Goal: Transaction & Acquisition: Purchase product/service

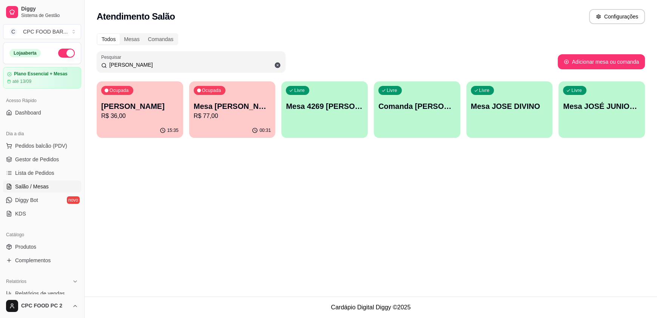
drag, startPoint x: 121, startPoint y: 65, endPoint x: 94, endPoint y: 63, distance: 26.5
click at [94, 63] on div "Todos Mesas Comandas Pesquisar jos Adicionar mesa ou comanda Ocupada Comanda [P…" at bounding box center [371, 88] width 572 height 118
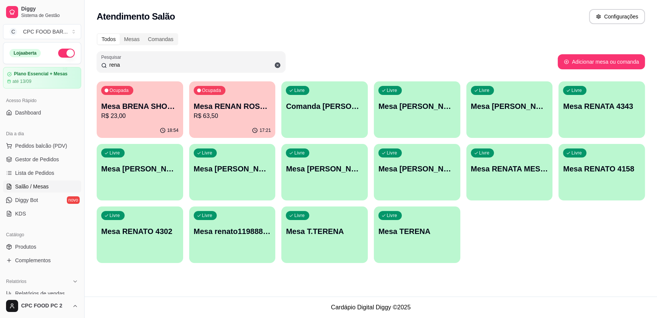
type input "rena"
click at [413, 112] on div "Livre Mesa RENAN COLLINO" at bounding box center [417, 105] width 84 height 46
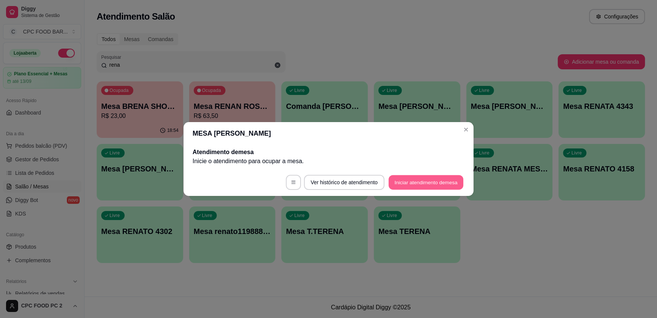
click at [415, 185] on button "Iniciar atendimento de mesa" at bounding box center [425, 182] width 75 height 15
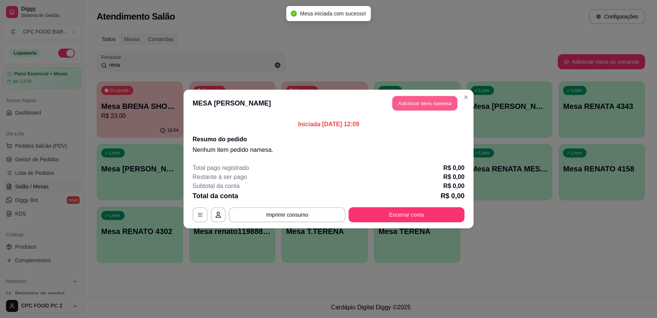
click at [409, 106] on button "Adicionar itens na mesa" at bounding box center [424, 103] width 65 height 15
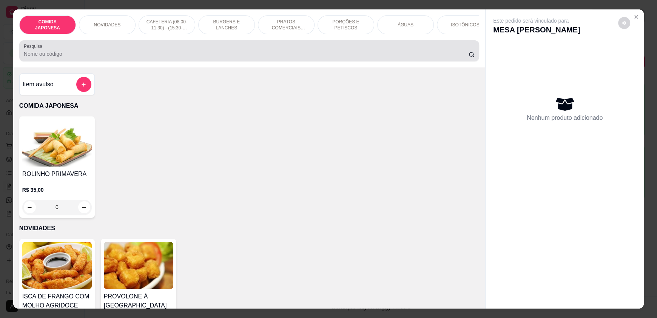
click at [266, 57] on input "Pesquisa" at bounding box center [246, 54] width 445 height 8
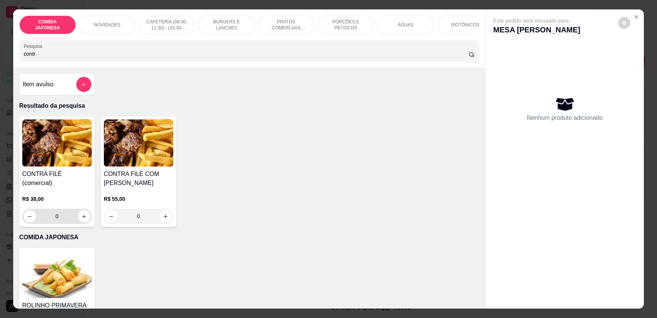
type input "contr"
click at [83, 215] on icon "increase-product-quantity" at bounding box center [85, 217] width 6 height 6
type input "1"
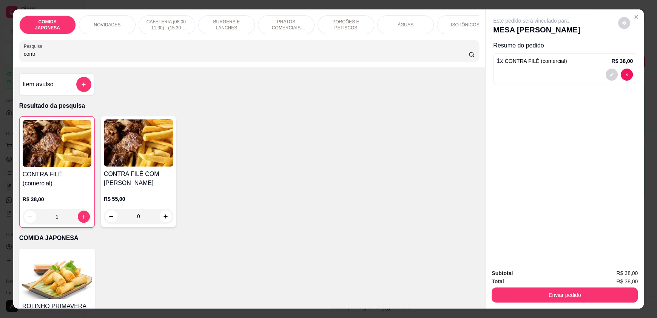
drag, startPoint x: 80, startPoint y: 61, endPoint x: 0, endPoint y: 53, distance: 80.0
click at [0, 53] on div "COMIDA JAPONESA NOVIDADES CAFETERIA (08:00-11:30) - (15:30-18:00) BURGERS E LAN…" at bounding box center [328, 159] width 657 height 318
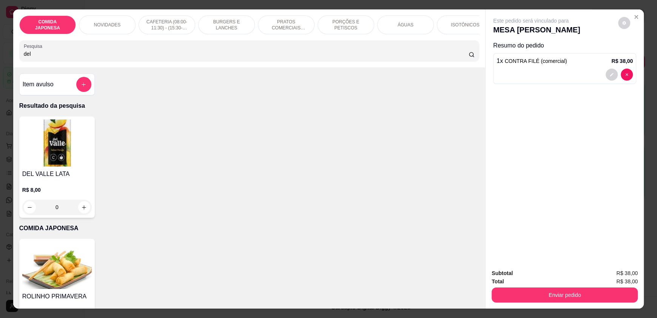
type input "del"
click at [81, 215] on div "0" at bounding box center [56, 207] width 69 height 15
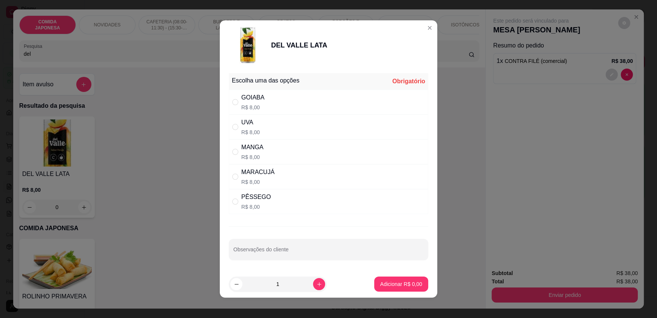
click at [272, 125] on div "UVA R$ 8,00" at bounding box center [328, 127] width 199 height 25
radio input "true"
click at [382, 282] on p "Adicionar R$ 8,00" at bounding box center [400, 284] width 41 height 7
type input "1"
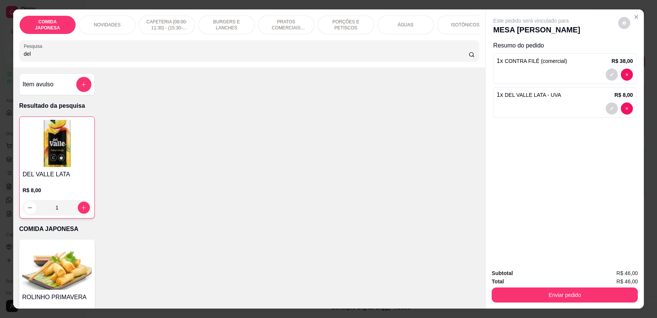
drag, startPoint x: 103, startPoint y: 60, endPoint x: 0, endPoint y: 50, distance: 103.1
click at [0, 50] on div "COMIDA JAPONESA NOVIDADES CAFETERIA (08:00-11:30) - (15:30-18:00) BURGERS E LAN…" at bounding box center [328, 159] width 657 height 318
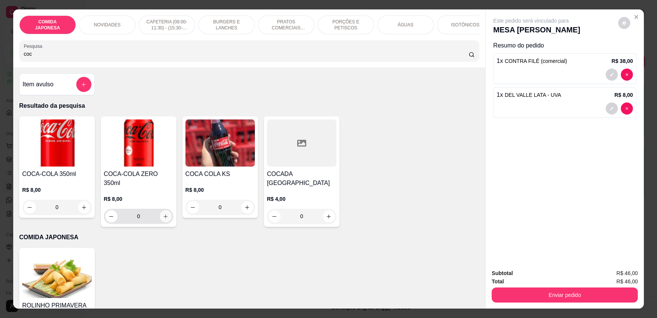
type input "coc"
click at [163, 216] on button "increase-product-quantity" at bounding box center [166, 217] width 12 height 12
type input "1"
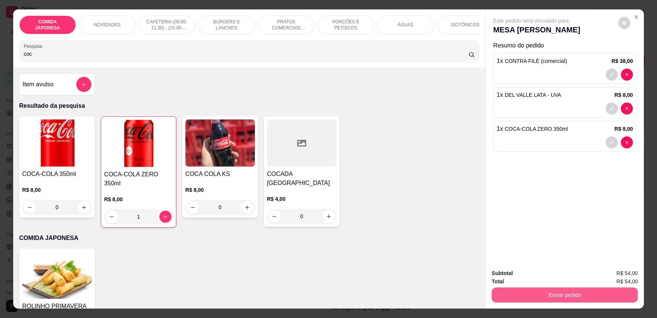
click at [548, 292] on button "Enviar pedido" at bounding box center [564, 295] width 146 height 15
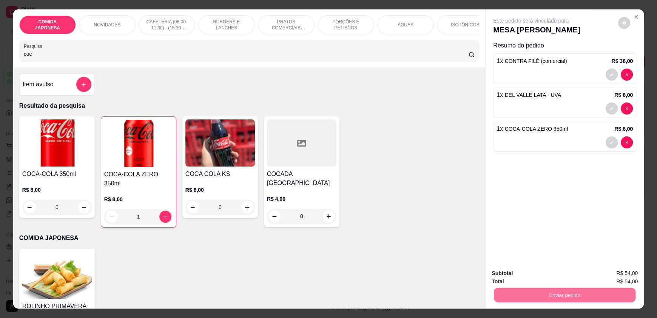
click at [527, 277] on button "Não registrar e enviar pedido" at bounding box center [539, 277] width 76 height 14
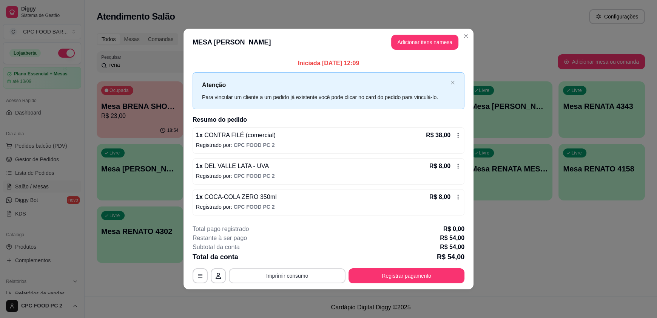
click at [305, 274] on button "Imprimir consumo" at bounding box center [287, 276] width 117 height 15
click at [297, 260] on button "IMPRESSORA" at bounding box center [289, 258] width 55 height 12
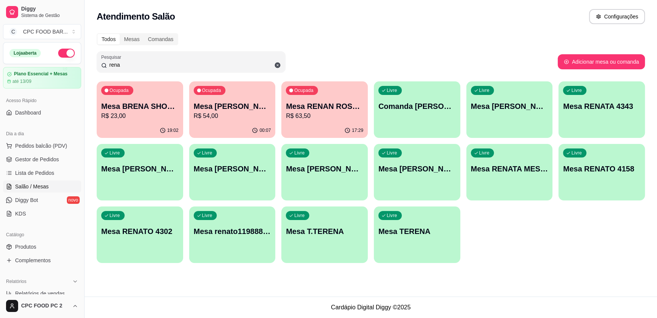
drag, startPoint x: 150, startPoint y: 64, endPoint x: 71, endPoint y: 57, distance: 79.9
click at [71, 57] on div "Diggy Sistema de Gestão C CPC FOOD BAR ... Loja aberta Plano Essencial + Mesas …" at bounding box center [328, 159] width 657 height 318
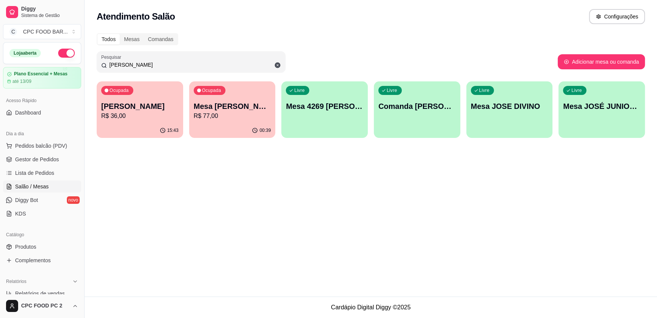
type input "[PERSON_NAME]"
click at [222, 102] on p "Mesa [PERSON_NAME]" at bounding box center [232, 106] width 77 height 11
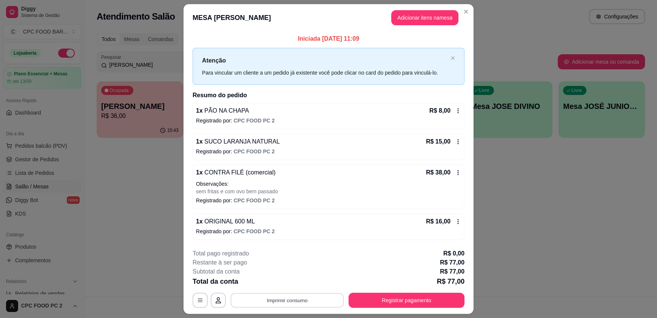
click at [295, 304] on button "Imprimir consumo" at bounding box center [287, 300] width 113 height 15
click at [295, 285] on button "IMPRESSORA" at bounding box center [286, 283] width 55 height 12
click at [455, 110] on icon at bounding box center [458, 111] width 6 height 6
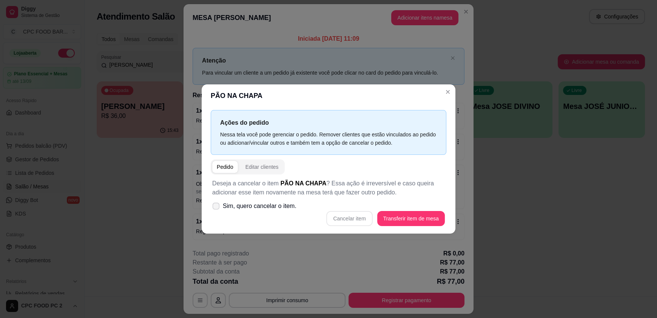
click at [278, 206] on span "Sim, quero cancelar o item." at bounding box center [260, 206] width 74 height 9
click at [217, 208] on input "Sim, quero cancelar o item." at bounding box center [214, 210] width 5 height 5
checkbox input "true"
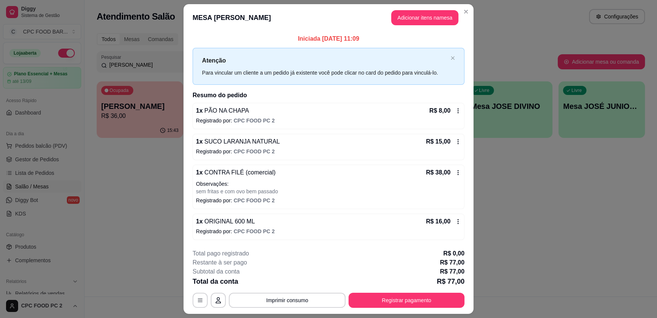
click at [455, 110] on icon at bounding box center [458, 111] width 6 height 6
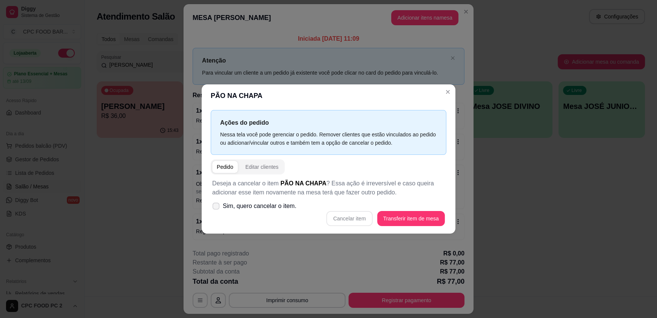
click at [241, 206] on span "Sim, quero cancelar o item." at bounding box center [260, 206] width 74 height 9
click at [217, 208] on input "Sim, quero cancelar o item." at bounding box center [214, 210] width 5 height 5
checkbox input "true"
click at [341, 222] on button "Cancelar item" at bounding box center [349, 218] width 46 height 15
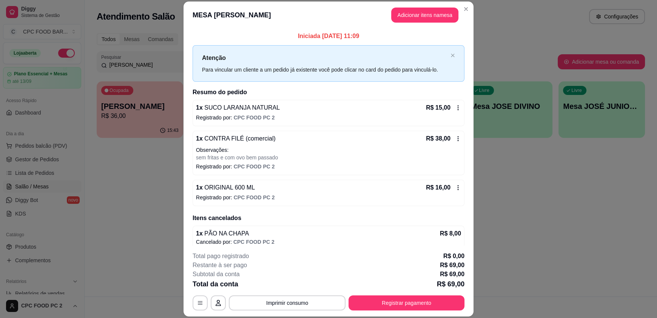
click at [455, 106] on icon at bounding box center [458, 108] width 6 height 6
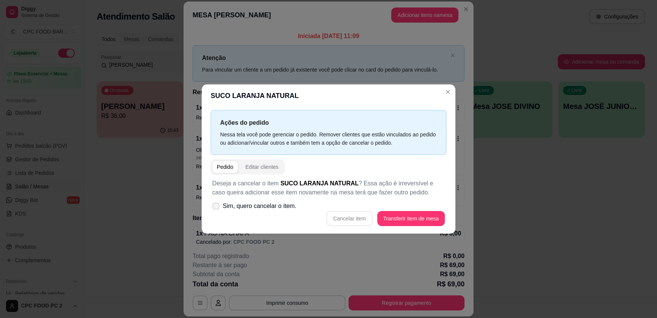
click at [251, 211] on span "Sim, quero cancelar o item." at bounding box center [260, 206] width 74 height 9
click at [217, 211] on input "Sim, quero cancelar o item." at bounding box center [214, 210] width 5 height 5
checkbox input "true"
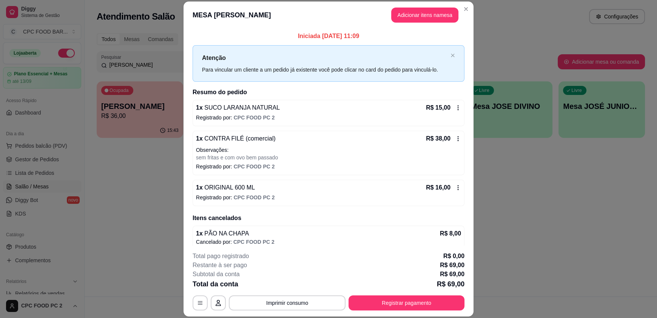
click at [455, 105] on icon at bounding box center [458, 108] width 6 height 6
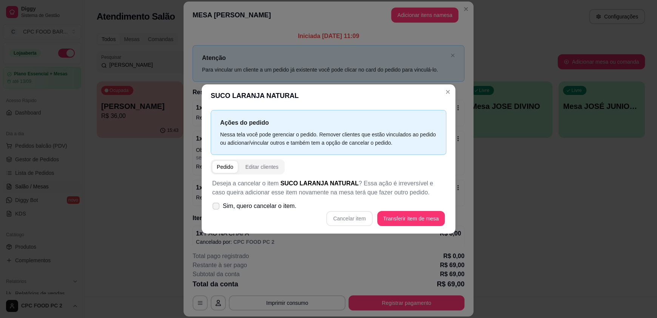
click at [232, 204] on span "Sim, quero cancelar o item." at bounding box center [260, 206] width 74 height 9
click at [217, 208] on input "Sim, quero cancelar o item." at bounding box center [214, 210] width 5 height 5
checkbox input "true"
click at [343, 217] on button "Cancelar item" at bounding box center [349, 218] width 46 height 15
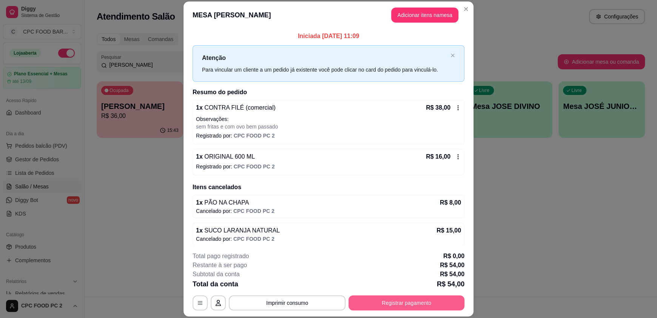
click at [432, 301] on button "Registrar pagamento" at bounding box center [406, 303] width 116 height 15
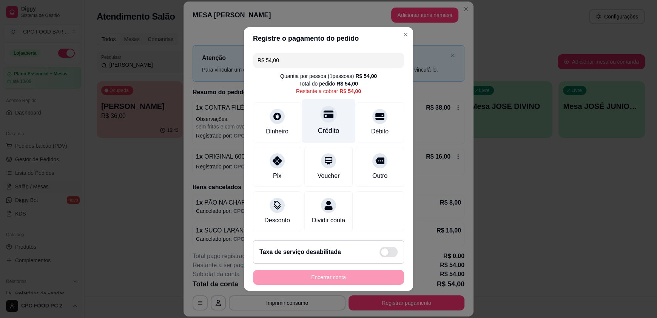
drag, startPoint x: 333, startPoint y: 115, endPoint x: 331, endPoint y: 119, distance: 4.2
click at [333, 115] on div "Crédito" at bounding box center [328, 121] width 53 height 44
type input "R$ 0,00"
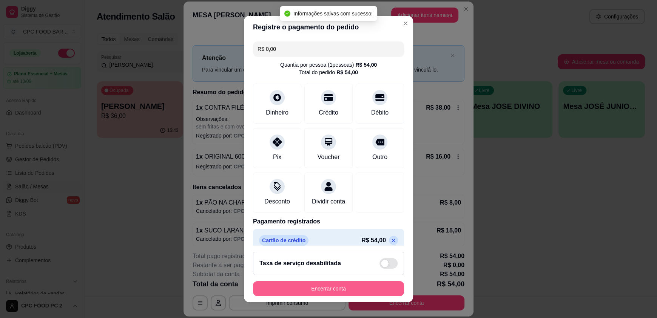
click at [359, 293] on button "Encerrar conta" at bounding box center [328, 288] width 151 height 15
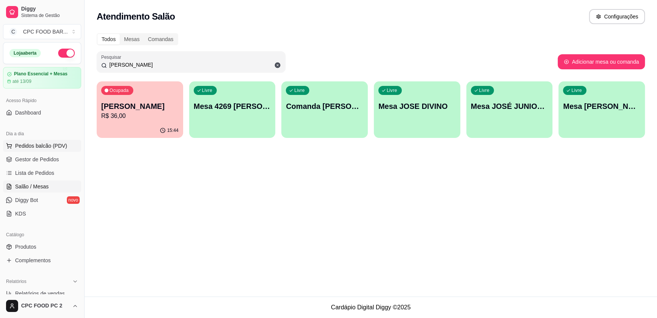
click at [26, 148] on span "Pedidos balcão (PDV)" at bounding box center [41, 146] width 52 height 8
drag, startPoint x: 135, startPoint y: 64, endPoint x: 98, endPoint y: 61, distance: 37.9
click at [98, 61] on div "Pesquisar jos" at bounding box center [191, 61] width 189 height 21
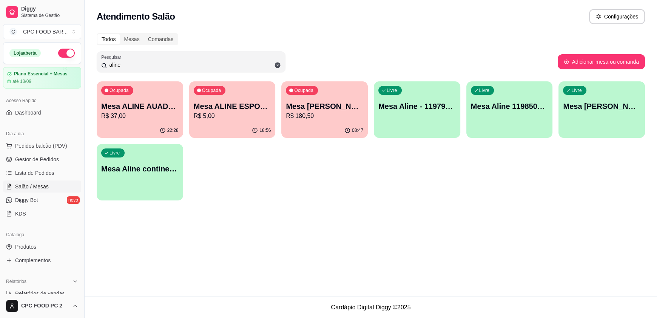
type input "aline"
click at [146, 108] on p "Mesa ALINE AUADA 4274" at bounding box center [139, 106] width 77 height 11
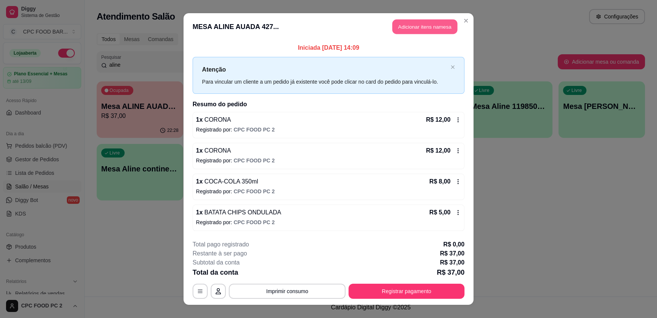
click at [409, 25] on button "Adicionar itens na mesa" at bounding box center [424, 27] width 65 height 15
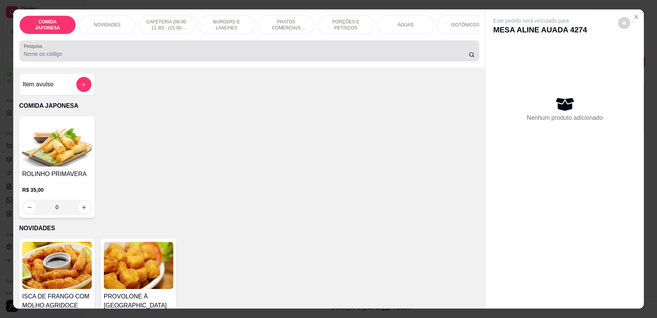
click at [380, 54] on div at bounding box center [249, 50] width 451 height 15
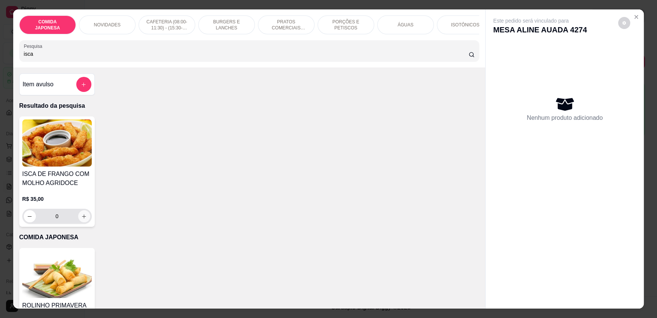
type input "isca"
click at [82, 220] on icon "increase-product-quantity" at bounding box center [85, 217] width 6 height 6
type input "1"
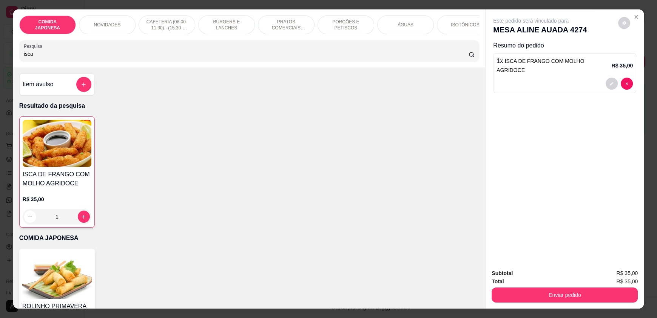
scroll to position [113, 0]
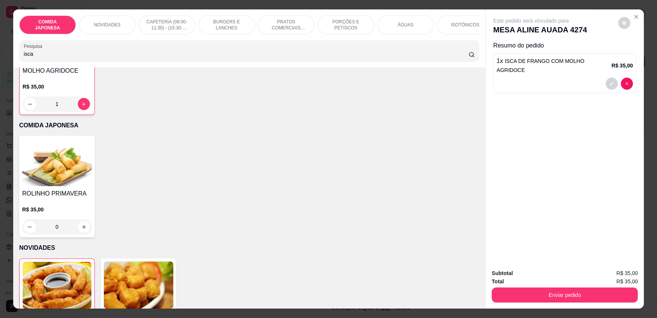
click at [67, 181] on img at bounding box center [56, 162] width 69 height 47
drag, startPoint x: 77, startPoint y: 57, endPoint x: 0, endPoint y: 63, distance: 77.2
click at [0, 63] on div "COMIDA JAPONESA NOVIDADES CAFETERIA (08:00-11:30) - (15:30-18:00) BURGERS E LAN…" at bounding box center [328, 159] width 657 height 318
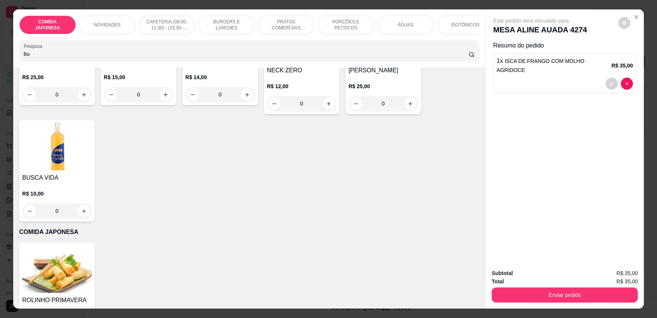
scroll to position [0, 0]
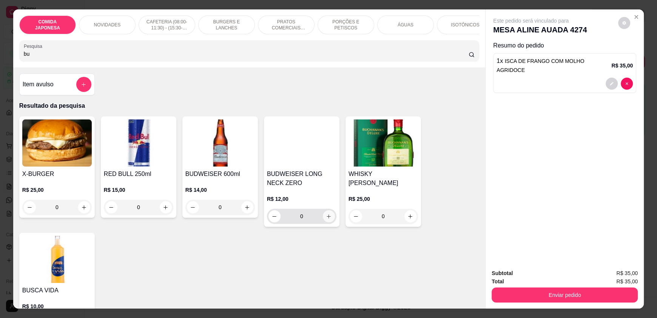
type input "bu"
click at [326, 223] on button "increase-product-quantity" at bounding box center [329, 217] width 12 height 12
type input "1"
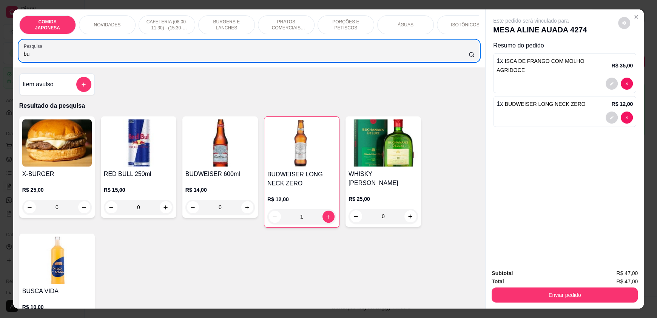
drag, startPoint x: 51, startPoint y: 53, endPoint x: 11, endPoint y: 59, distance: 40.8
click at [13, 59] on div "COMIDA JAPONESA NOVIDADES CAFETERIA (08:00-11:30) - (15:30-18:00) BURGERS E LAN…" at bounding box center [249, 38] width 472 height 58
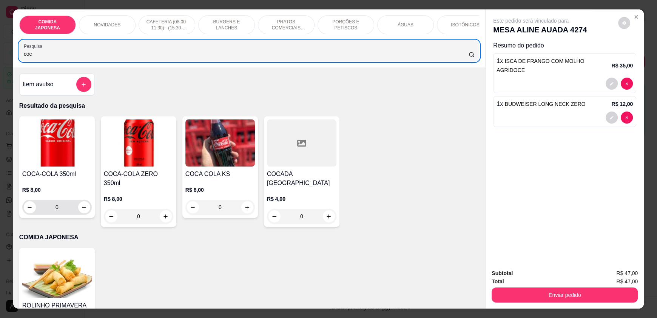
type input "coc"
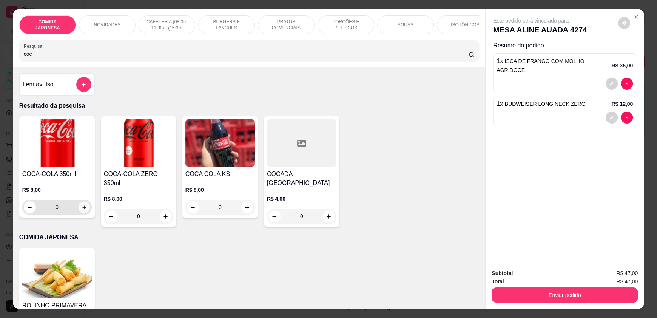
click at [82, 211] on icon "increase-product-quantity" at bounding box center [85, 208] width 6 height 6
type input "1"
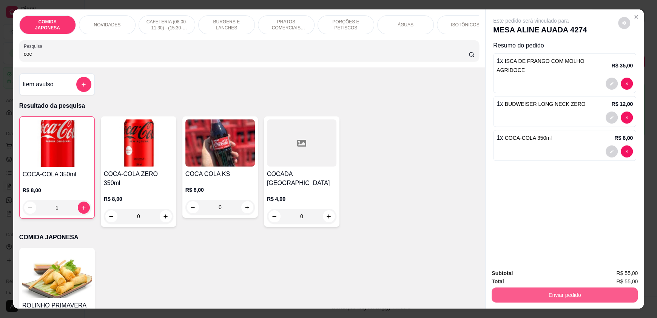
click at [555, 301] on button "Enviar pedido" at bounding box center [564, 295] width 146 height 15
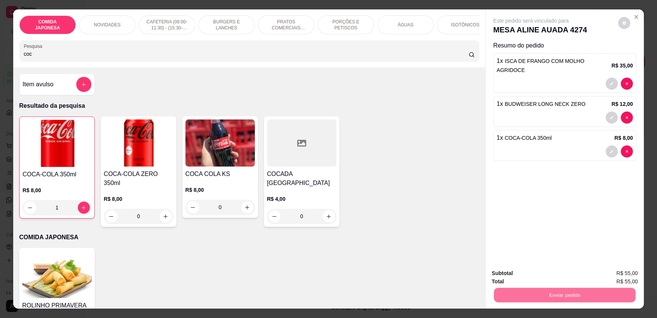
click at [532, 274] on button "Não registrar e enviar pedido" at bounding box center [539, 277] width 78 height 14
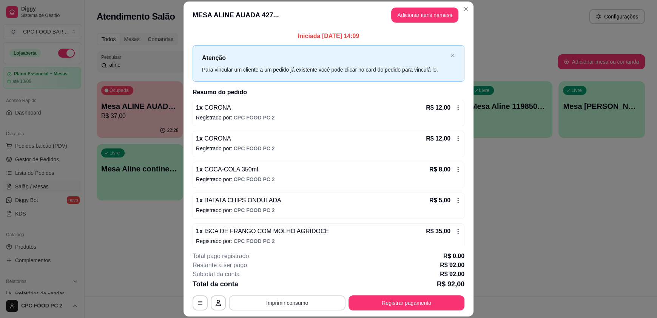
click at [306, 308] on button "Imprimir consumo" at bounding box center [287, 303] width 117 height 15
click at [297, 283] on button "IMPRESSORA" at bounding box center [286, 286] width 55 height 12
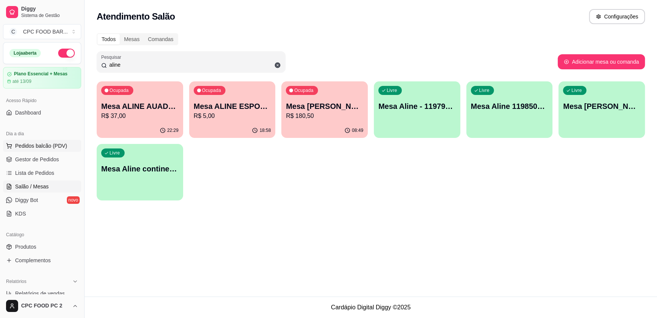
click at [43, 146] on span "Pedidos balcão (PDV)" at bounding box center [41, 146] width 52 height 8
click at [37, 174] on span "Lista de Pedidos" at bounding box center [34, 173] width 39 height 8
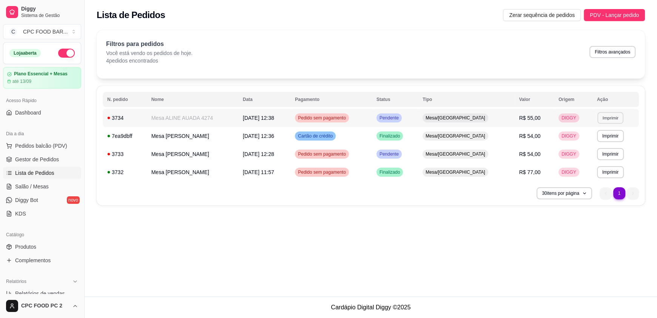
click at [604, 117] on button "Imprimir" at bounding box center [610, 118] width 26 height 12
click at [581, 145] on button "IMPRESSORA" at bounding box center [593, 144] width 53 height 12
click at [446, 239] on div "**********" at bounding box center [371, 148] width 572 height 297
click at [161, 174] on td "Mesa [PERSON_NAME]" at bounding box center [192, 172] width 91 height 18
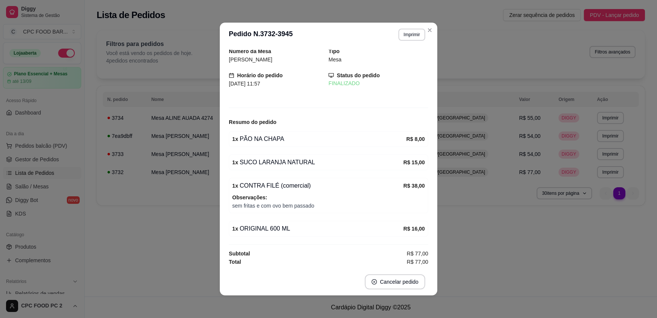
scroll to position [1, 0]
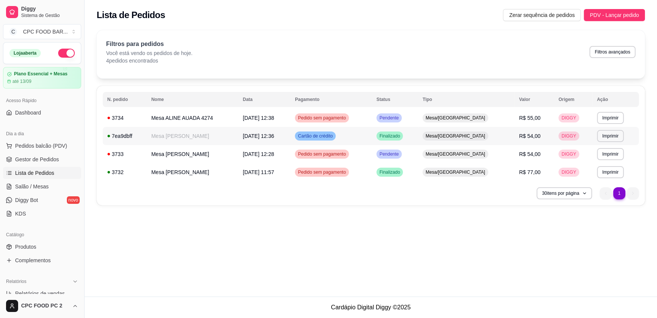
click at [251, 138] on span "[DATE] 12:36" at bounding box center [258, 136] width 31 height 6
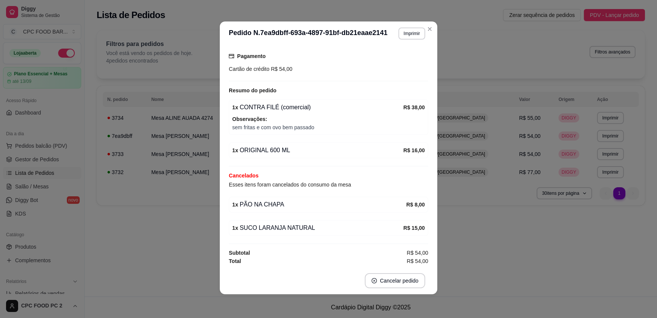
scroll to position [76, 0]
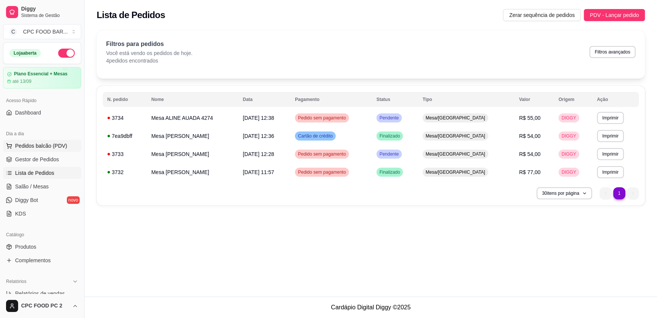
click at [40, 142] on span "Pedidos balcão (PDV)" at bounding box center [41, 146] width 52 height 8
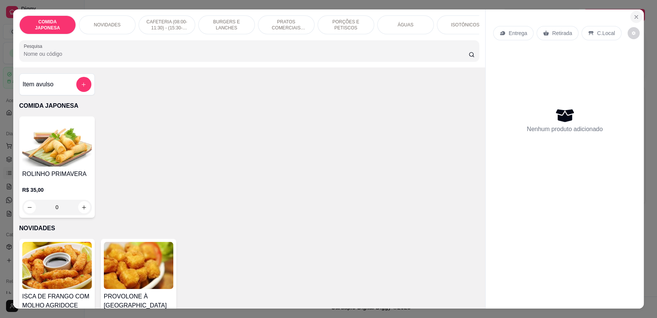
click at [634, 18] on icon "Close" at bounding box center [636, 17] width 6 height 6
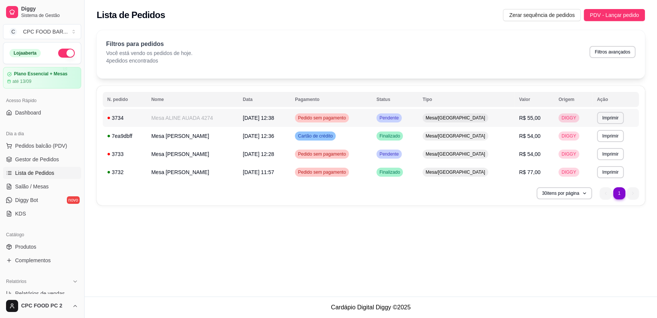
click at [162, 115] on td "Mesa ALINE AUADA 4274" at bounding box center [192, 118] width 91 height 18
click at [28, 183] on span "Salão / Mesas" at bounding box center [32, 187] width 34 height 8
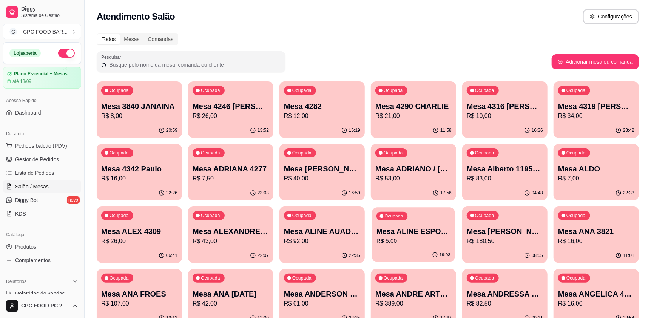
click at [437, 236] on p "Mesa ALINE ESPORTISTA" at bounding box center [413, 232] width 74 height 10
click at [411, 245] on p "R$ 5,00" at bounding box center [413, 241] width 76 height 9
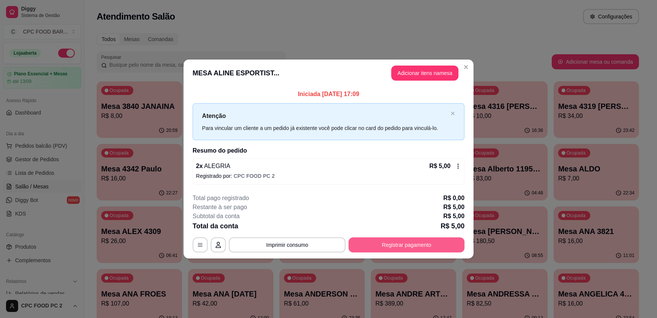
click at [374, 248] on button "Registrar pagamento" at bounding box center [406, 245] width 116 height 15
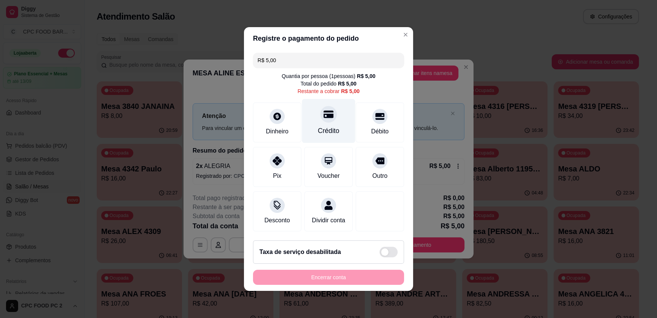
click at [323, 126] on div "Crédito" at bounding box center [329, 131] width 22 height 10
type input "R$ 0,00"
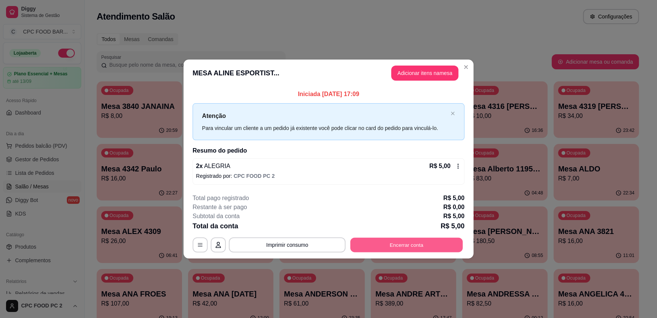
click at [415, 248] on button "Encerrar conta" at bounding box center [406, 245] width 112 height 15
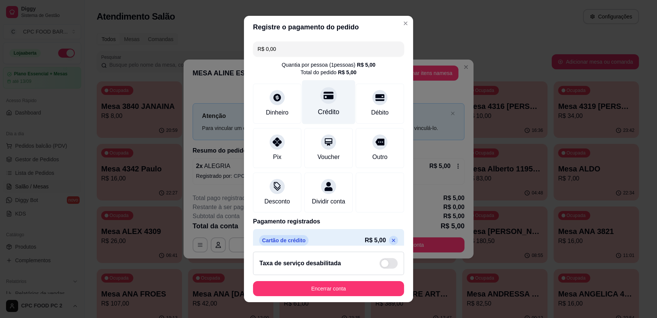
click at [311, 88] on div "Crédito" at bounding box center [328, 102] width 53 height 44
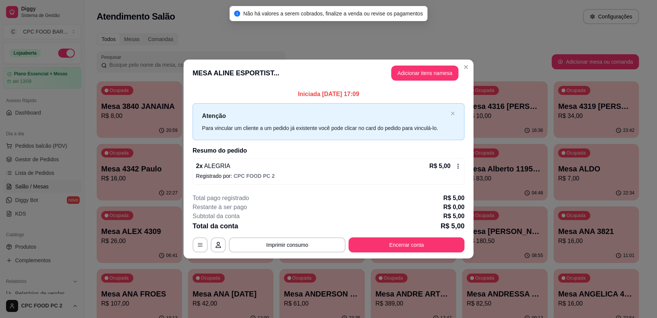
click at [471, 66] on header "MESA ALINE ESPORTIST... Adicionar itens na mesa" at bounding box center [328, 73] width 290 height 27
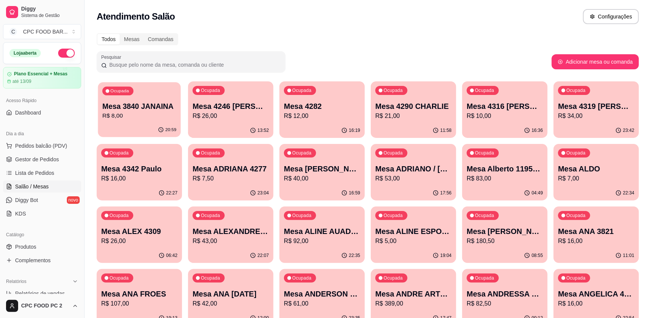
click at [143, 112] on p "R$ 8,00" at bounding box center [139, 116] width 74 height 9
click at [220, 116] on p "R$ 26,00" at bounding box center [230, 116] width 76 height 9
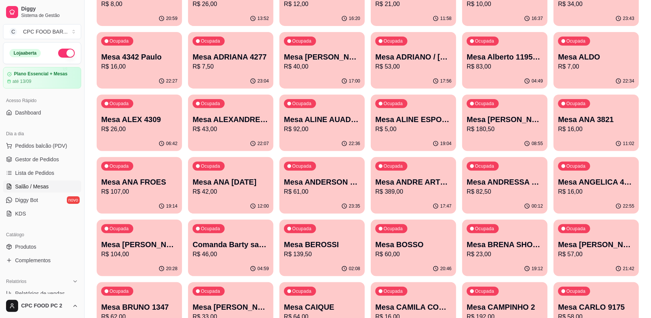
scroll to position [113, 0]
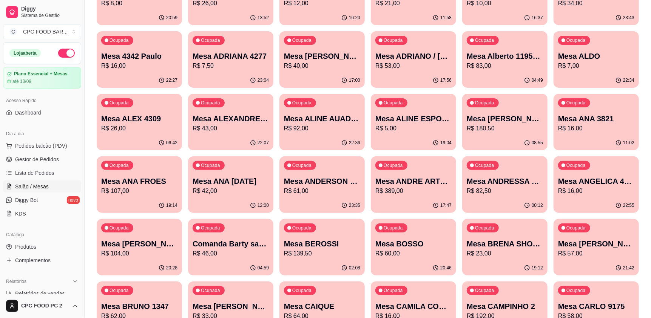
click at [425, 130] on p "R$ 5,00" at bounding box center [413, 128] width 76 height 9
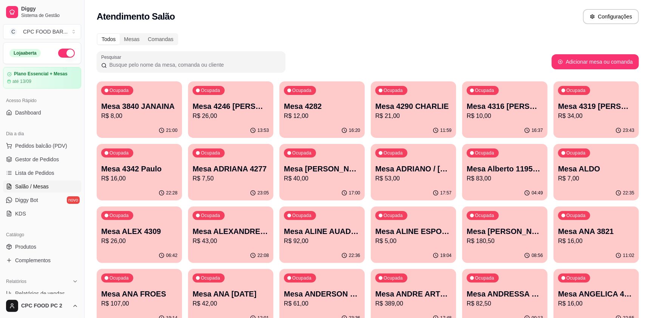
click at [422, 240] on p "R$ 5,00" at bounding box center [413, 241] width 76 height 9
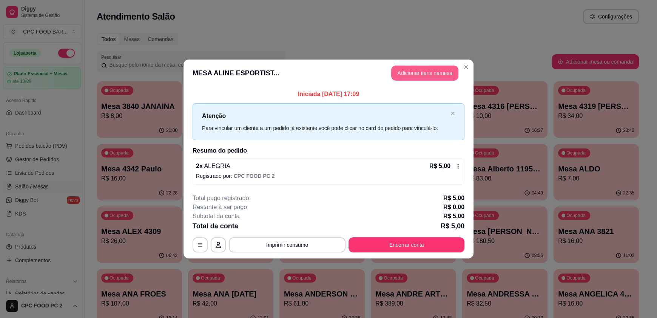
click at [409, 71] on button "Adicionar itens na mesa" at bounding box center [424, 73] width 67 height 15
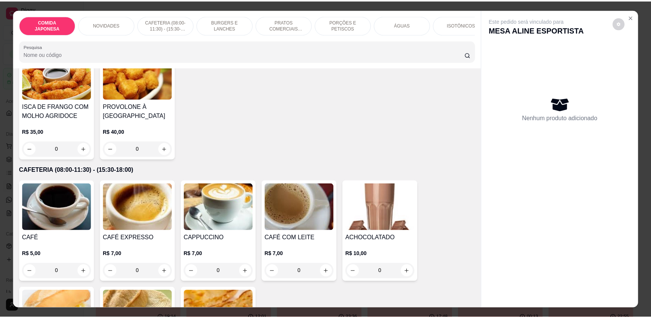
scroll to position [264, 0]
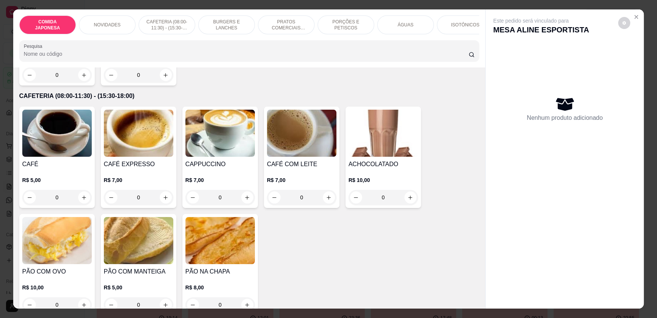
drag, startPoint x: 633, startPoint y: 10, endPoint x: 615, endPoint y: 35, distance: 30.5
click at [631, 14] on section "COMIDA JAPONESA NOVIDADES CAFETERIA (08:00-11:30) - (15:30-18:00) BURGERS E LAN…" at bounding box center [328, 158] width 630 height 299
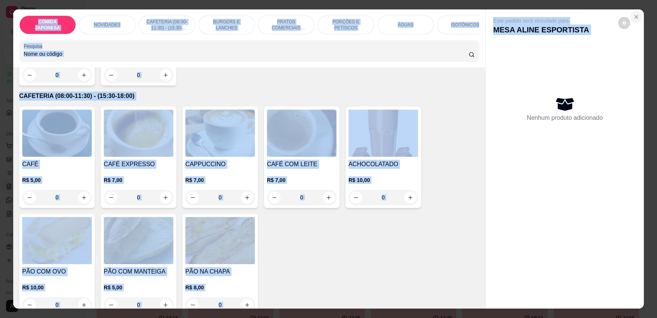
click at [633, 17] on icon "Close" at bounding box center [636, 17] width 6 height 6
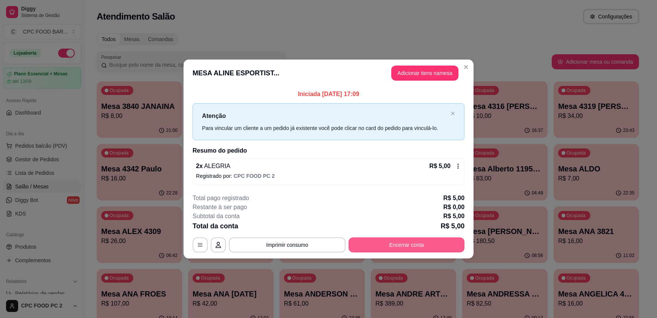
click at [433, 243] on button "Encerrar conta" at bounding box center [406, 245] width 116 height 15
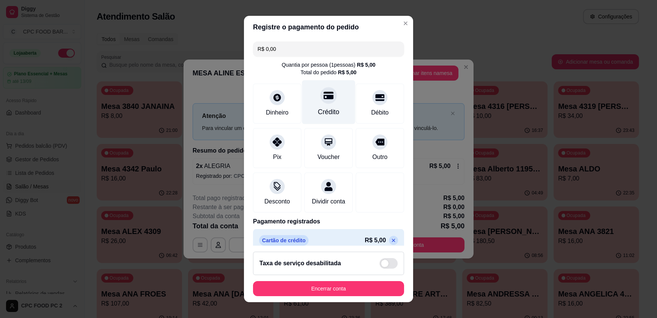
click at [326, 105] on div "Crédito" at bounding box center [328, 102] width 53 height 44
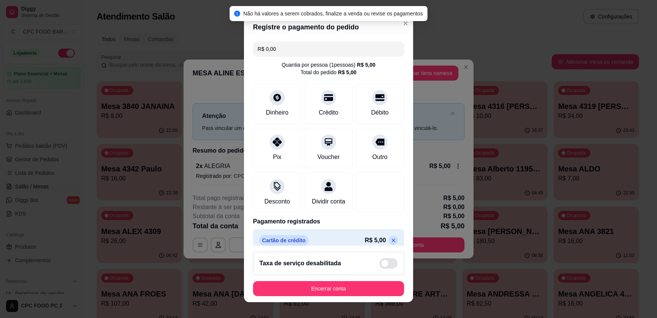
click at [287, 50] on input "R$ 0,00" at bounding box center [328, 49] width 142 height 15
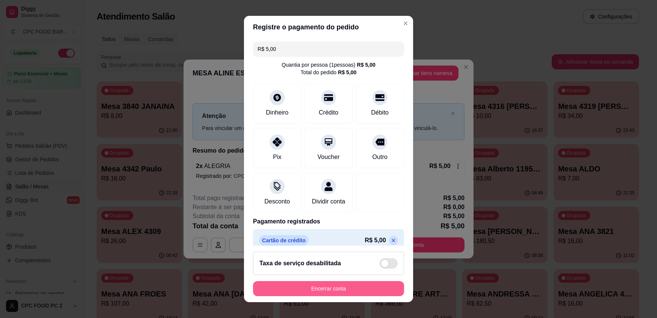
type input "R$ 5,00"
click at [310, 293] on button "Encerrar conta" at bounding box center [328, 288] width 151 height 15
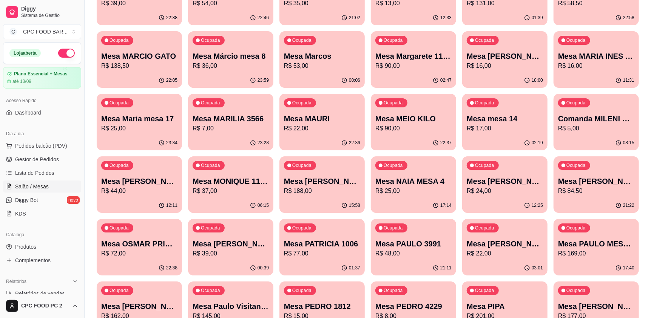
scroll to position [1396, 0]
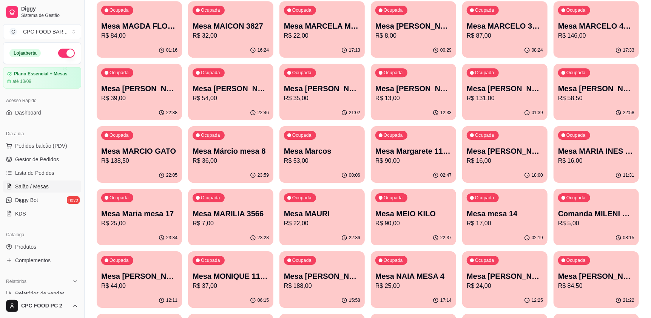
click at [37, 185] on span "Salão / Mesas" at bounding box center [32, 187] width 34 height 8
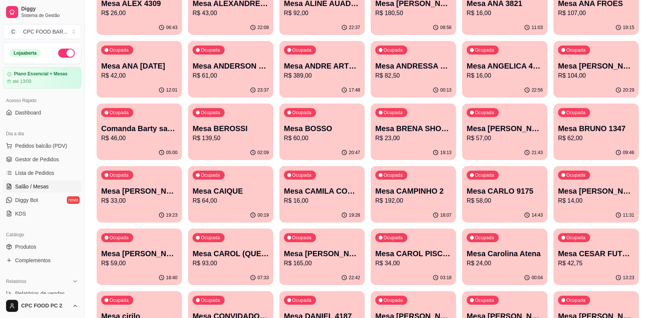
scroll to position [264, 0]
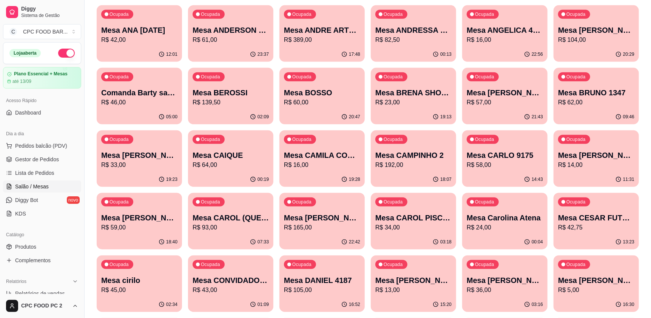
click at [209, 285] on p "Mesa CONVIDADO BOSSO" at bounding box center [230, 280] width 76 height 11
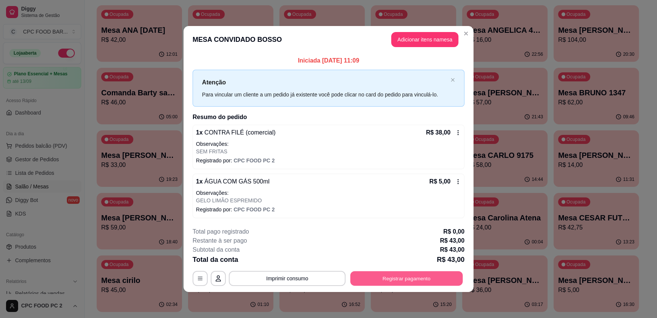
click at [431, 280] on button "Registrar pagamento" at bounding box center [406, 278] width 112 height 15
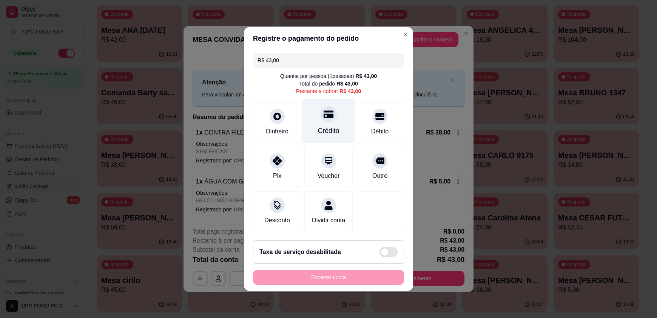
click at [338, 123] on div "Crédito" at bounding box center [328, 121] width 53 height 44
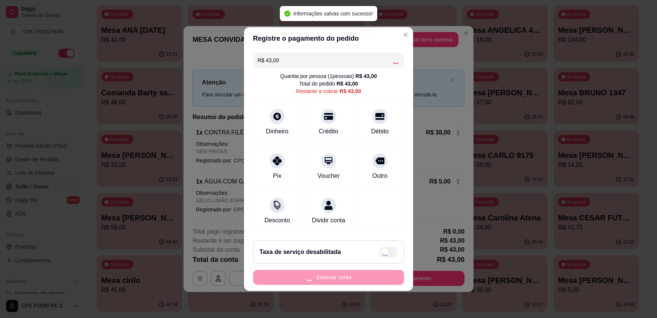
type input "R$ 0,00"
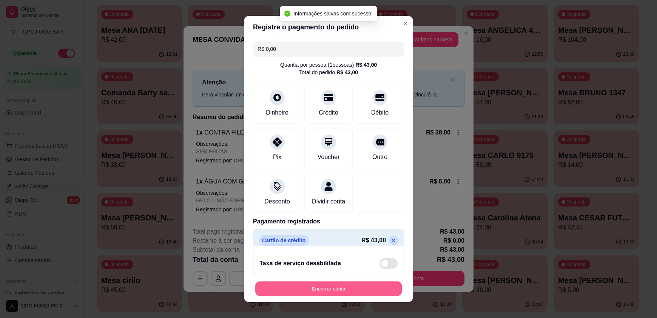
click at [352, 286] on button "Encerrar conta" at bounding box center [328, 288] width 146 height 15
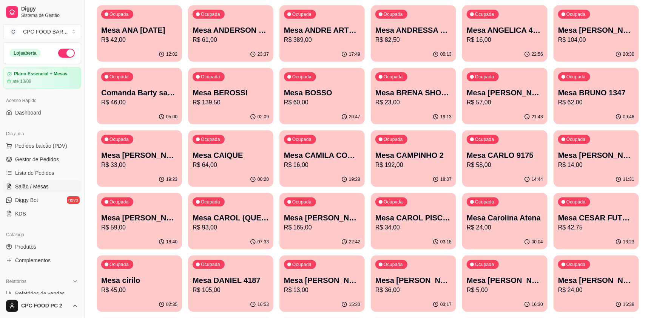
click at [322, 153] on p "Mesa CAMILA CONTINENTAL" at bounding box center [322, 155] width 76 height 11
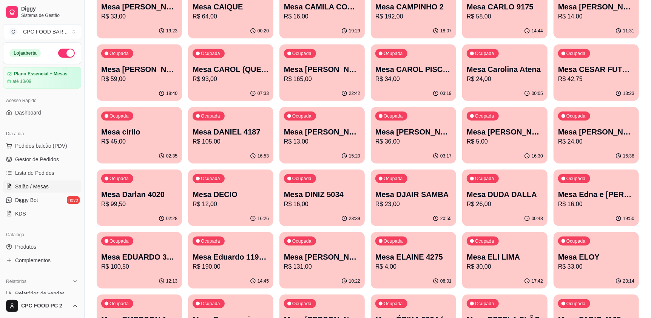
scroll to position [528, 0]
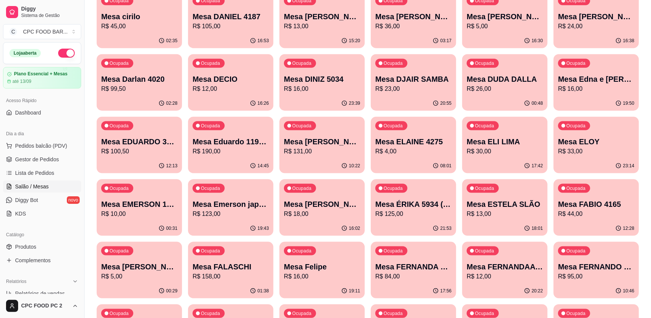
click at [510, 206] on p "Mesa ESTELA SLÃO" at bounding box center [504, 204] width 76 height 11
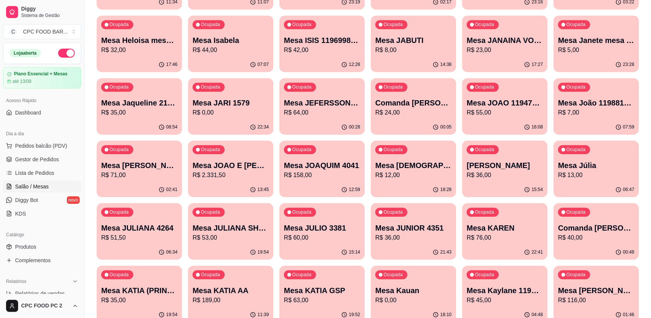
scroll to position [1132, 0]
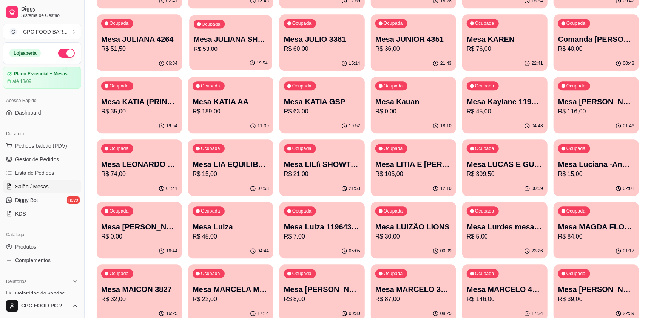
click at [217, 51] on p "R$ 53,00" at bounding box center [231, 49] width 74 height 9
click at [321, 175] on p "R$ 21,00" at bounding box center [322, 174] width 74 height 9
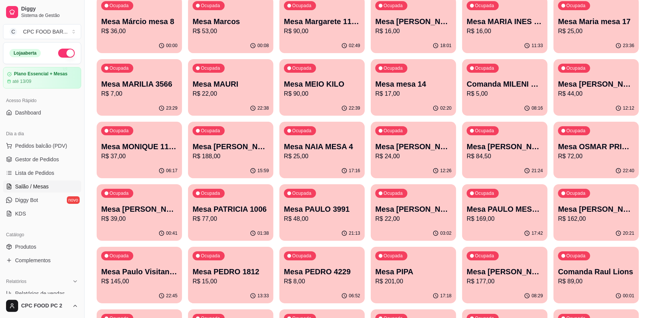
scroll to position [1547, 0]
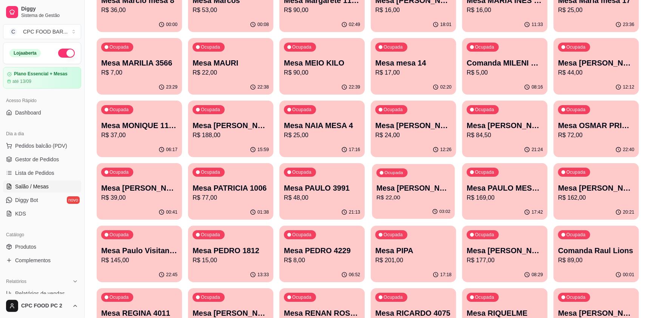
click at [408, 208] on div "03:02" at bounding box center [413, 212] width 83 height 14
click at [146, 252] on p "Mesa Paulo Visitante 11948798582" at bounding box center [139, 251] width 74 height 10
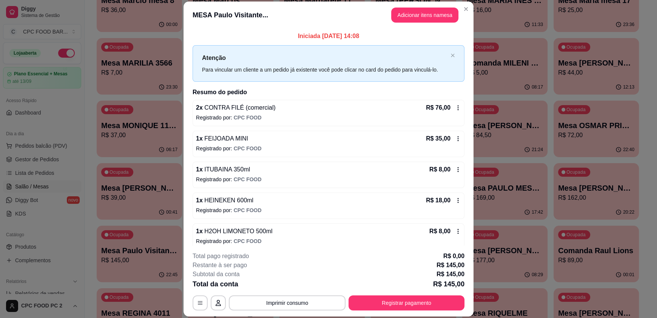
click at [465, 15] on header "MESA Paulo Visitante... Adicionar itens na mesa" at bounding box center [328, 15] width 290 height 27
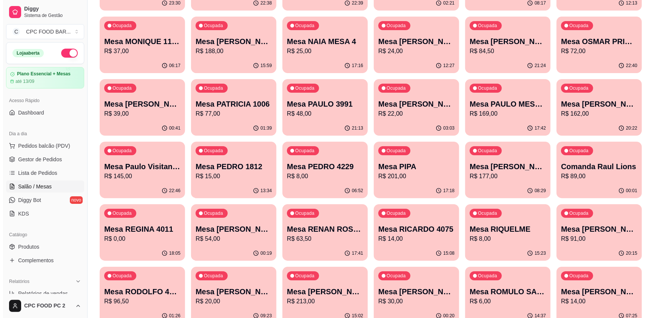
scroll to position [1660, 0]
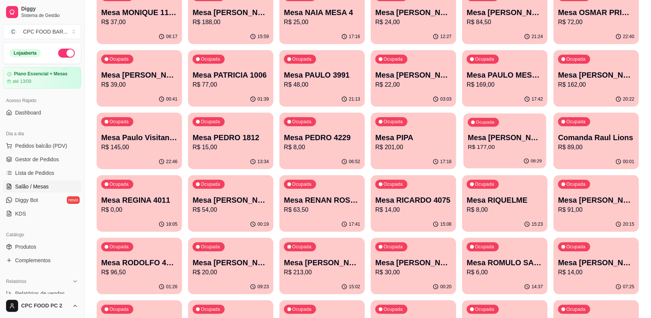
click at [506, 148] on p "R$ 177,00" at bounding box center [505, 147] width 74 height 9
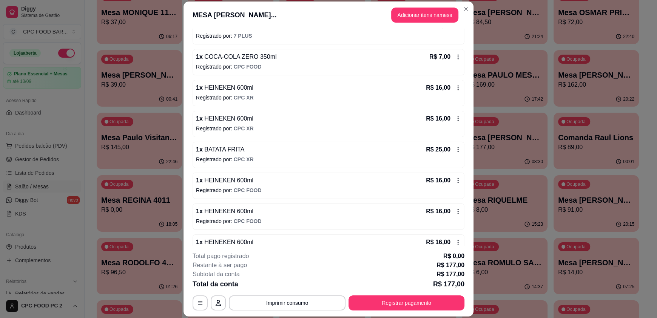
scroll to position [130, 0]
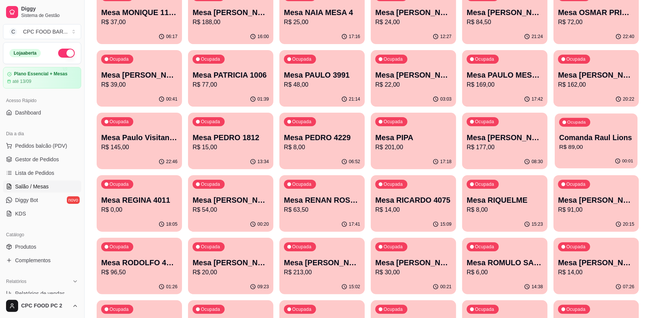
click at [612, 149] on p "R$ 89,00" at bounding box center [596, 147] width 74 height 9
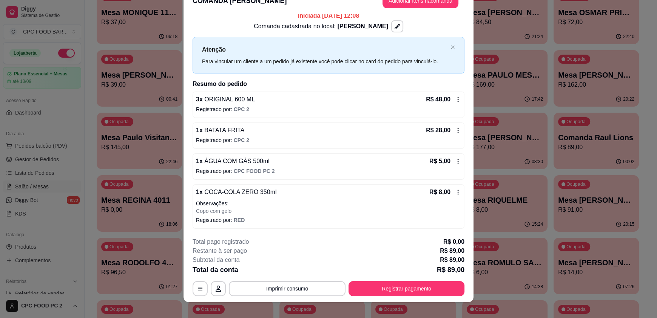
scroll to position [22, 0]
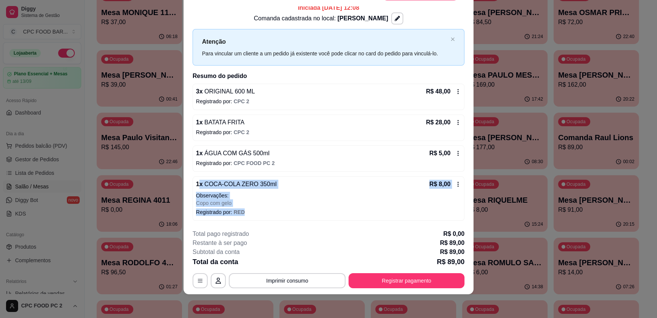
drag, startPoint x: 244, startPoint y: 210, endPoint x: 196, endPoint y: 181, distance: 55.9
click at [196, 181] on div "1 x COCA-COLA ZERO 350ml R$ 8,00 Observações: Copo com gelo Registrado por: RED" at bounding box center [328, 199] width 272 height 45
click at [384, 285] on button "Registrar pagamento" at bounding box center [406, 281] width 112 height 15
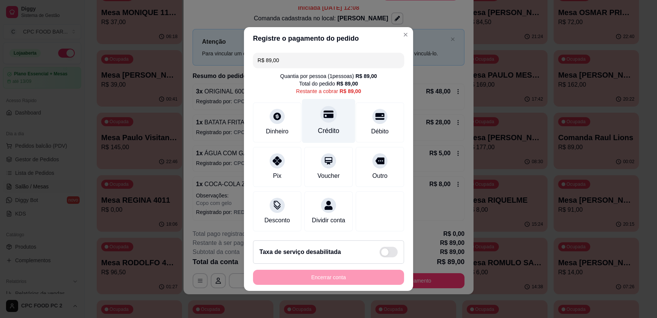
click at [333, 125] on div "Crédito" at bounding box center [328, 121] width 53 height 44
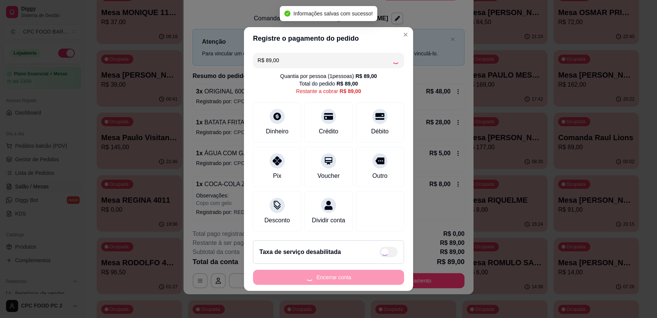
type input "R$ 0,00"
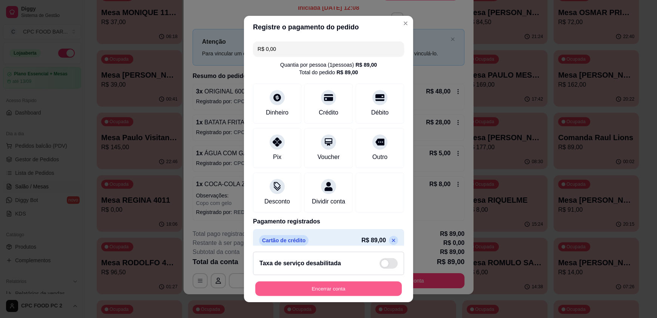
click at [354, 291] on button "Encerrar conta" at bounding box center [328, 288] width 146 height 15
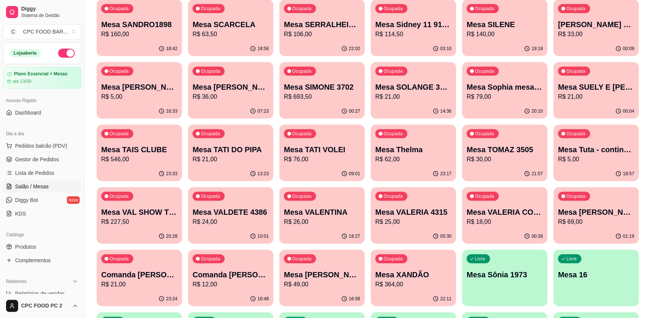
scroll to position [1962, 0]
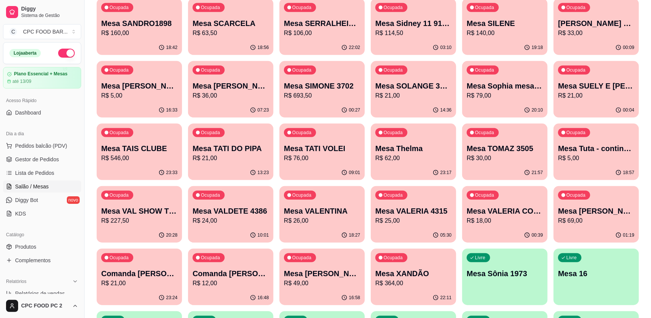
click at [240, 94] on p "R$ 36,00" at bounding box center [230, 95] width 76 height 9
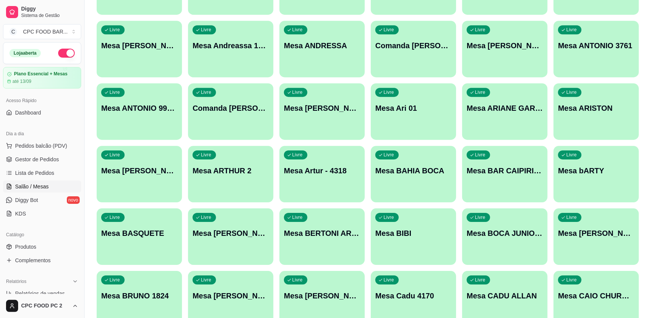
scroll to position [2905, 0]
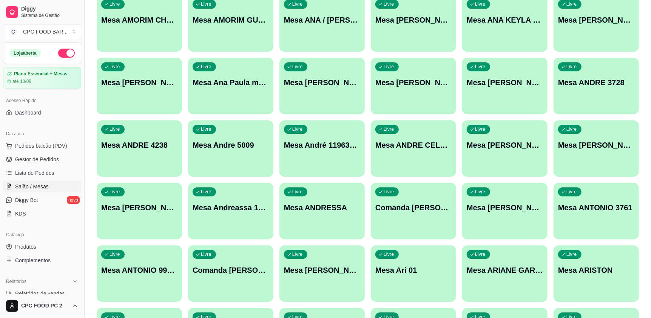
click at [86, 212] on button "Toggle Sidebar" at bounding box center [84, 159] width 6 height 318
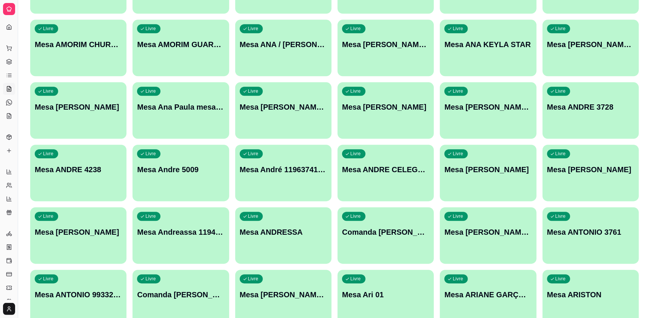
scroll to position [2868, 0]
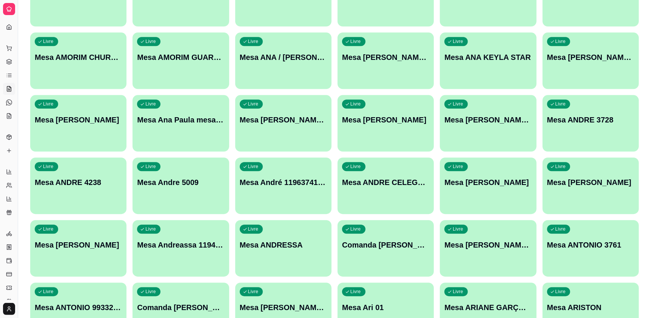
drag, startPoint x: 18, startPoint y: 103, endPoint x: 51, endPoint y: 109, distance: 33.7
drag, startPoint x: 18, startPoint y: 126, endPoint x: 63, endPoint y: 123, distance: 45.0
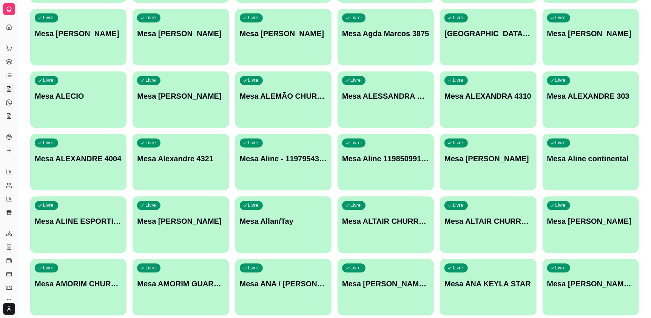
click at [14, 158] on span "Relatórios" at bounding box center [16, 160] width 20 height 6
click at [14, 159] on span "Relatórios" at bounding box center [16, 160] width 20 height 6
drag, startPoint x: 17, startPoint y: 162, endPoint x: 59, endPoint y: 149, distance: 44.5
click at [12, 11] on icon at bounding box center [9, 9] width 6 height 6
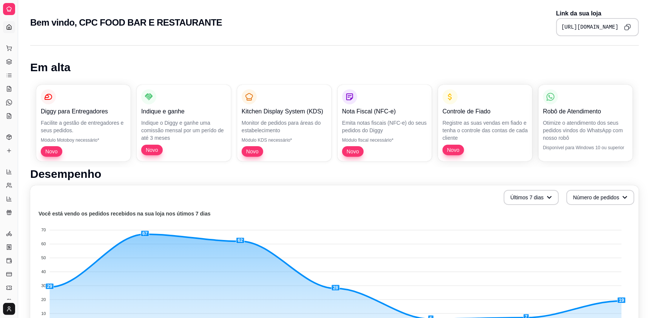
click at [12, 11] on icon at bounding box center [9, 9] width 6 height 6
click at [12, 75] on icon at bounding box center [9, 75] width 6 height 6
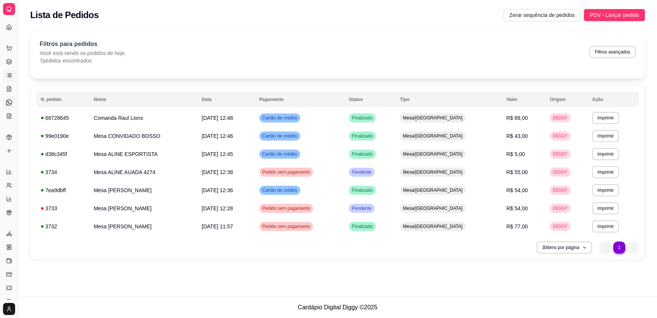
click at [9, 106] on link "Diggy Bot novo" at bounding box center [9, 103] width 12 height 12
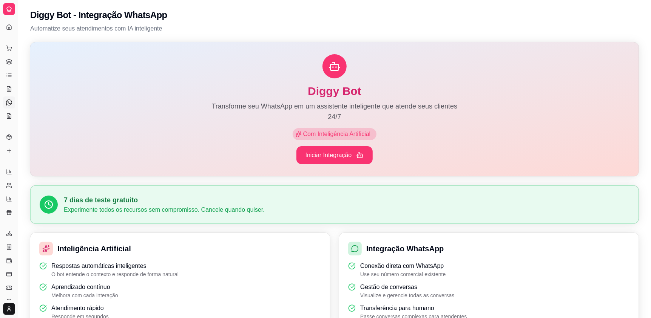
click at [9, 119] on div "Catálogo" at bounding box center [9, 125] width 12 height 12
click at [9, 115] on icon at bounding box center [9, 116] width 6 height 6
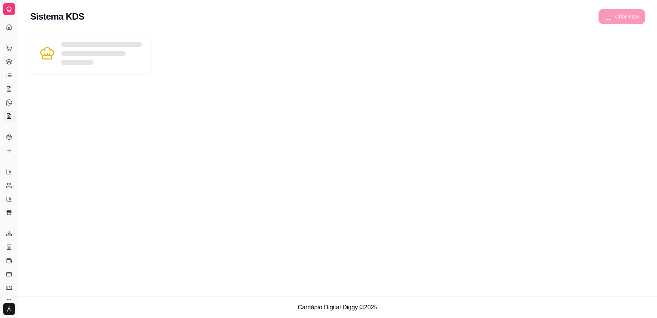
drag, startPoint x: 18, startPoint y: 114, endPoint x: 59, endPoint y: 114, distance: 40.8
click at [59, 114] on div "Diggy Sistema de Gestão C CPC FOOD BAR ... Loja aberta Plano Essencial + Mesas …" at bounding box center [328, 159] width 657 height 318
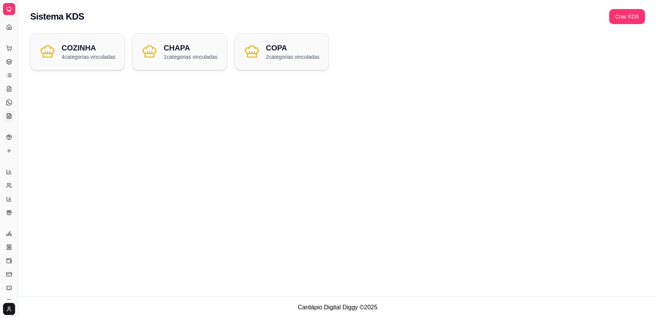
drag, startPoint x: 25, startPoint y: 140, endPoint x: 53, endPoint y: 142, distance: 27.7
click at [53, 143] on div "Diggy Sistema de Gestão C CPC FOOD BAR ... Loja aberta Plano Essencial + Mesas …" at bounding box center [328, 159] width 657 height 318
drag, startPoint x: 38, startPoint y: 149, endPoint x: 23, endPoint y: 152, distance: 15.0
click at [24, 152] on div "Sistema KDS Criar KDS COZINHA 4 categorias vinculadas CHAPA 1 categorias vincul…" at bounding box center [337, 148] width 638 height 297
drag, startPoint x: 15, startPoint y: 215, endPoint x: 24, endPoint y: 215, distance: 9.4
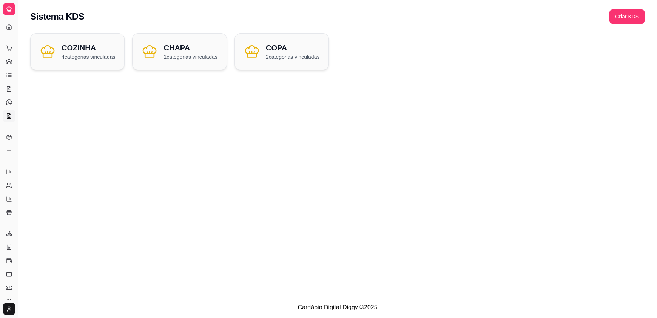
click at [29, 217] on div "Diggy Sistema de Gestão C CPC FOOD BAR ... Loja aberta Plano Essencial + Mesas …" at bounding box center [328, 159] width 657 height 318
drag, startPoint x: 18, startPoint y: 217, endPoint x: 95, endPoint y: 210, distance: 76.9
click at [95, 210] on div "Diggy Sistema de Gestão C CPC FOOD BAR ... Loja aberta Plano Essencial + Mesas …" at bounding box center [328, 159] width 657 height 318
drag, startPoint x: 18, startPoint y: 201, endPoint x: 49, endPoint y: 196, distance: 31.8
click at [49, 196] on div "Diggy Sistema de Gestão C CPC FOOD BAR ... Loja aberta Plano Essencial + Mesas …" at bounding box center [328, 159] width 657 height 318
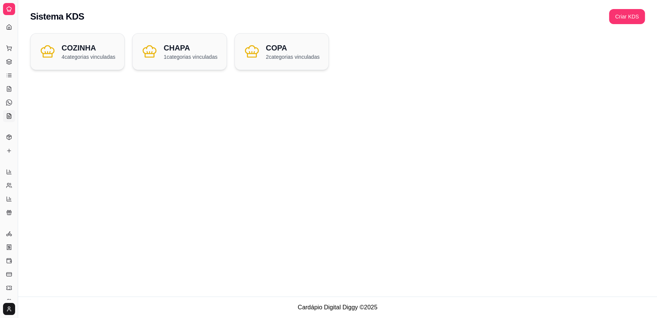
drag, startPoint x: 19, startPoint y: 193, endPoint x: 49, endPoint y: 195, distance: 29.9
click at [49, 195] on div "Diggy Sistema de Gestão C CPC FOOD BAR ... Loja aberta Plano Essencial + Mesas …" at bounding box center [328, 159] width 657 height 318
drag, startPoint x: 20, startPoint y: 310, endPoint x: 31, endPoint y: 298, distance: 15.5
click at [44, 308] on div "Diggy Sistema de Gestão C CPC FOOD BAR ... Loja aberta Plano Essencial + Mesas …" at bounding box center [328, 159] width 657 height 318
click at [20, 278] on button "Toggle Sidebar" at bounding box center [18, 159] width 6 height 318
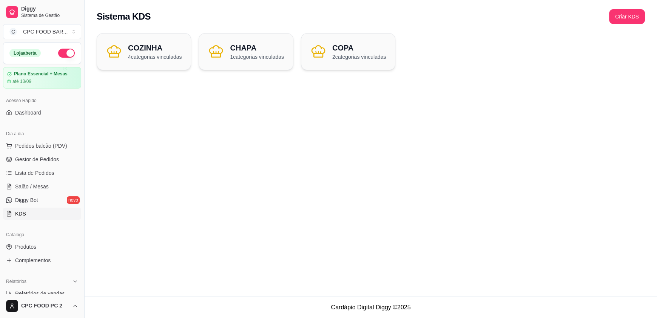
click at [236, 222] on div "Sistema KDS Criar KDS COZINHA 4 categorias vinculadas CHAPA 1 categorias vincul…" at bounding box center [371, 148] width 572 height 297
click at [29, 184] on span "Salão / Mesas" at bounding box center [32, 187] width 34 height 8
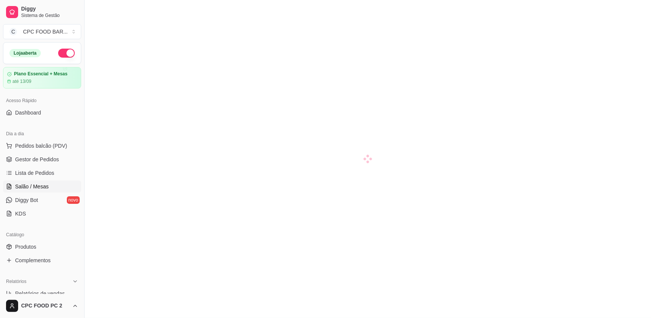
click at [46, 189] on span "Salão / Mesas" at bounding box center [32, 187] width 34 height 8
click at [46, 185] on span "Salão / Mesas" at bounding box center [32, 187] width 34 height 8
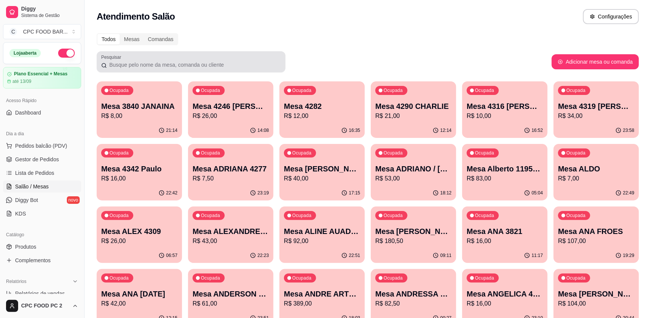
click at [155, 58] on div at bounding box center [191, 61] width 180 height 15
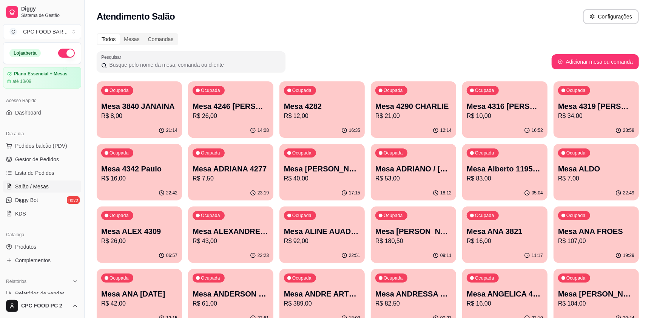
click at [315, 241] on p "R$ 92,00" at bounding box center [322, 241] width 76 height 9
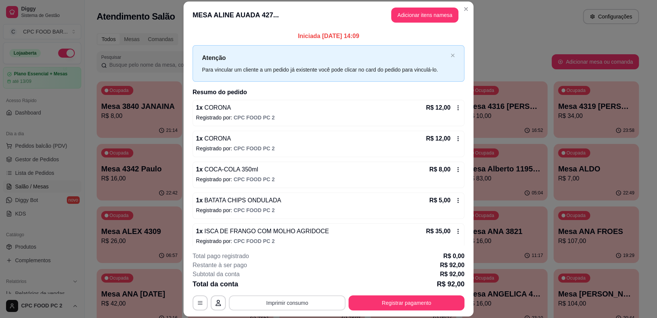
click at [297, 306] on button "Imprimir consumo" at bounding box center [287, 303] width 117 height 15
click at [292, 290] on button "IMPRESSORA" at bounding box center [286, 286] width 55 height 12
click at [391, 300] on button "Registrar pagamento" at bounding box center [406, 303] width 116 height 15
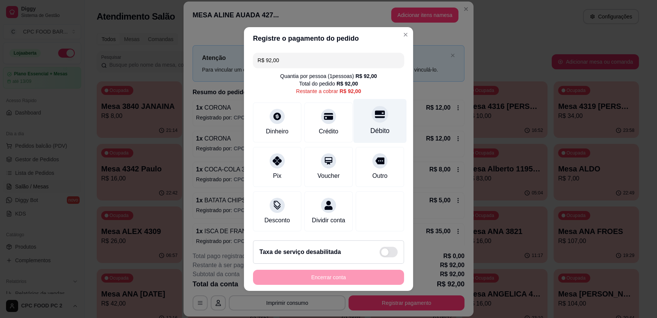
click at [371, 127] on div "Débito" at bounding box center [379, 131] width 19 height 10
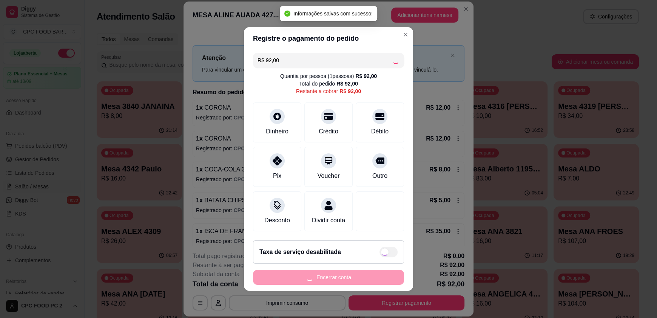
type input "R$ 0,00"
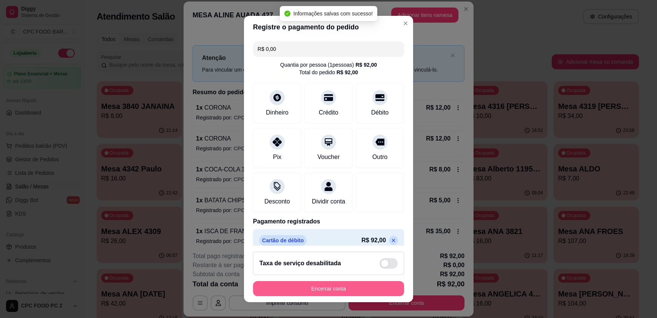
click at [316, 285] on button "Encerrar conta" at bounding box center [328, 288] width 151 height 15
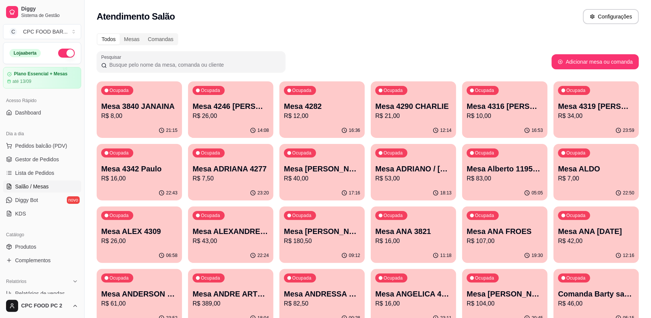
click at [327, 56] on div "Pesquisar" at bounding box center [324, 61] width 455 height 21
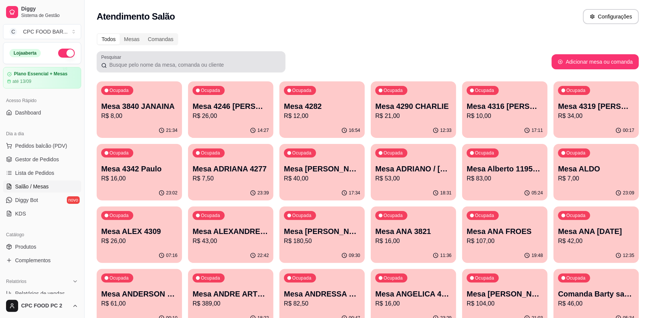
click at [191, 64] on input "Pesquisar" at bounding box center [194, 65] width 174 height 8
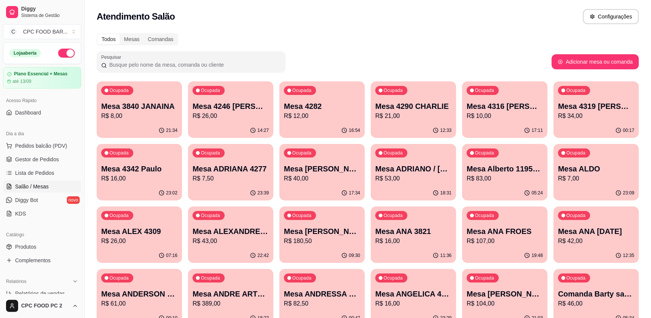
type input "n"
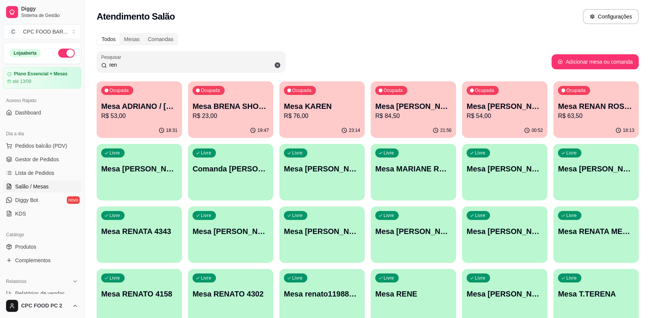
type input "ren"
click at [519, 110] on p "Mesa [PERSON_NAME]" at bounding box center [504, 106] width 76 height 11
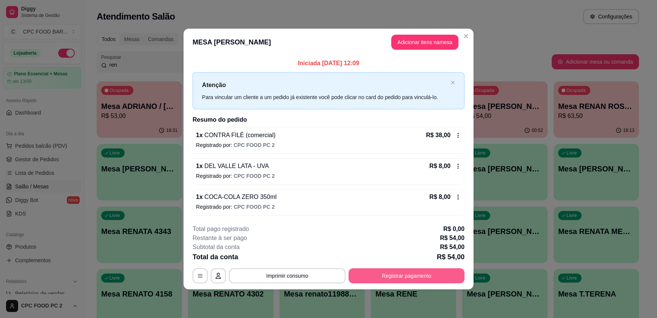
click at [393, 277] on button "Registrar pagamento" at bounding box center [406, 276] width 116 height 15
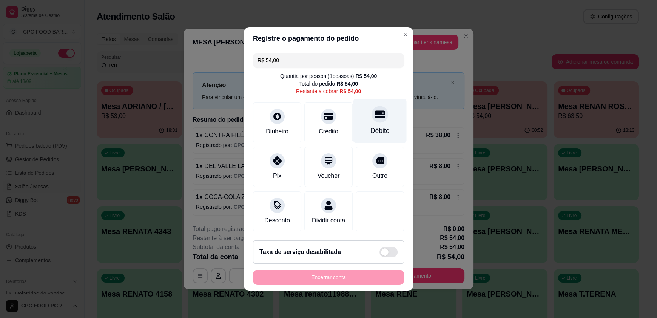
click at [375, 114] on icon at bounding box center [380, 115] width 10 height 8
type input "R$ 0,00"
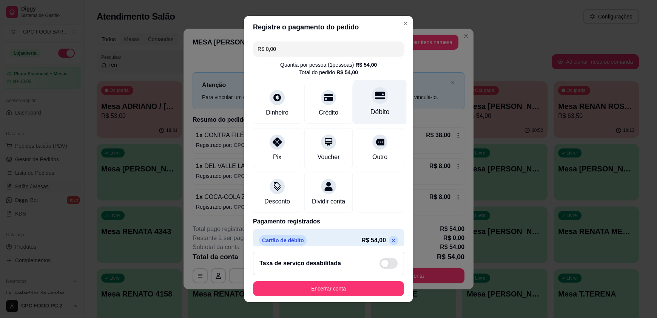
click at [370, 115] on div "Débito" at bounding box center [379, 112] width 19 height 10
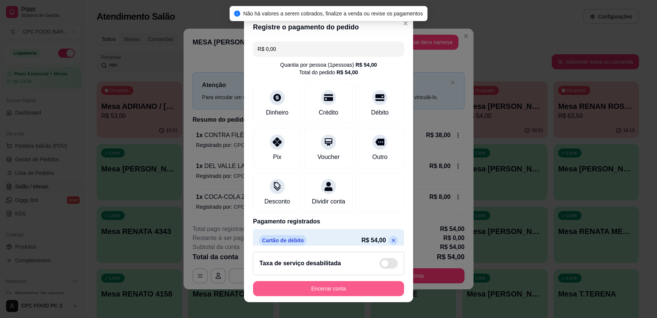
click at [295, 292] on button "Encerrar conta" at bounding box center [328, 288] width 151 height 15
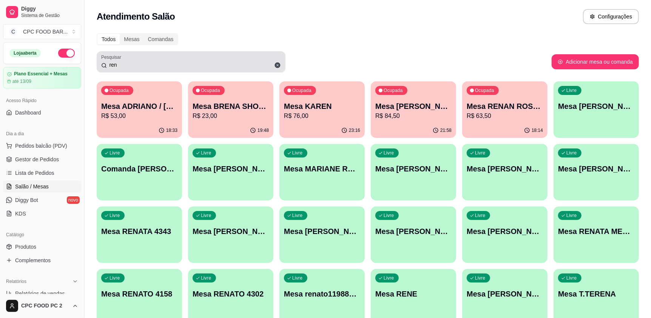
click at [279, 70] on span at bounding box center [277, 65] width 13 height 13
